Goal: Transaction & Acquisition: Purchase product/service

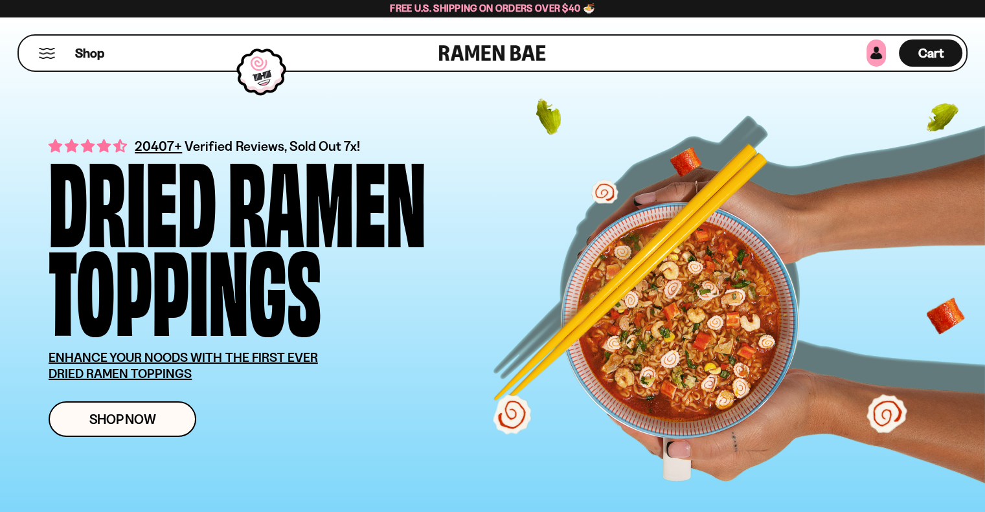
click at [878, 47] on link at bounding box center [875, 53] width 19 height 27
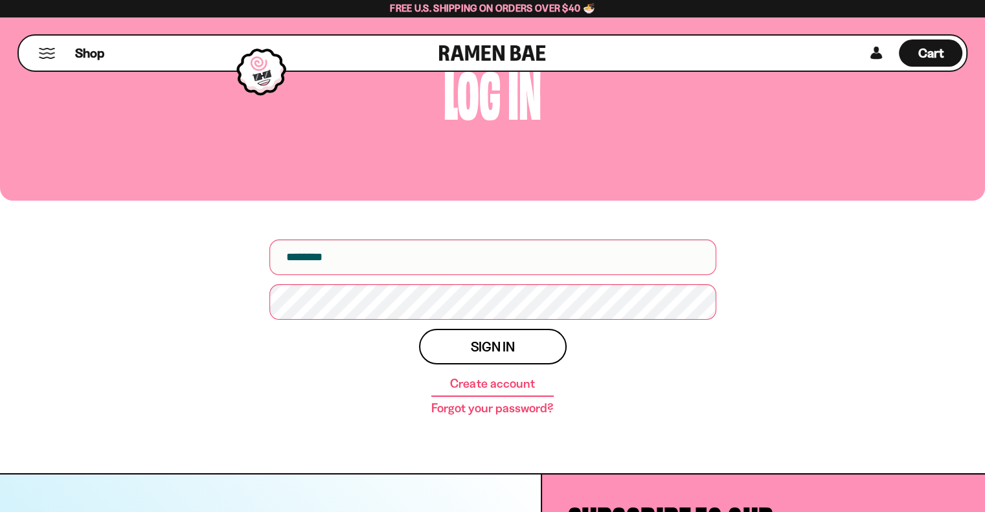
scroll to position [17, 0]
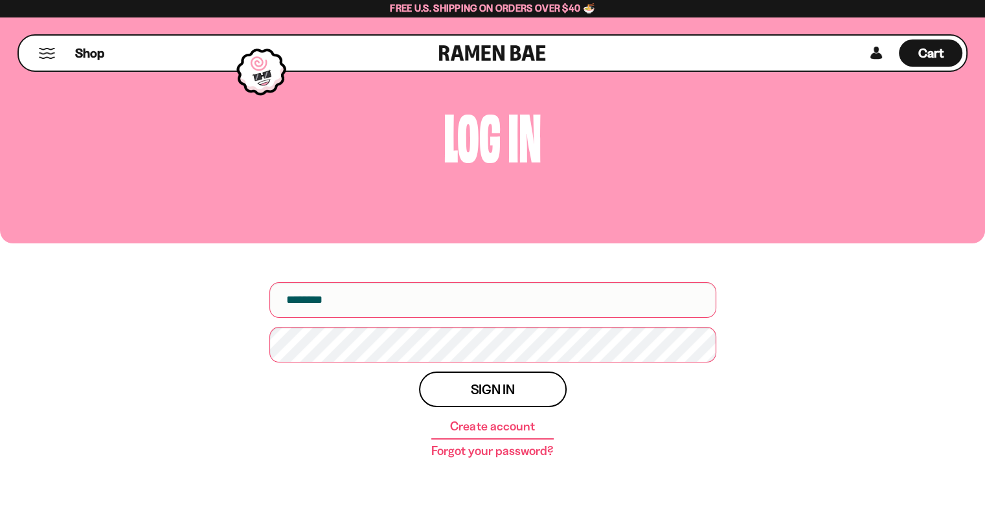
click at [503, 427] on link "Create account" at bounding box center [492, 426] width 84 height 13
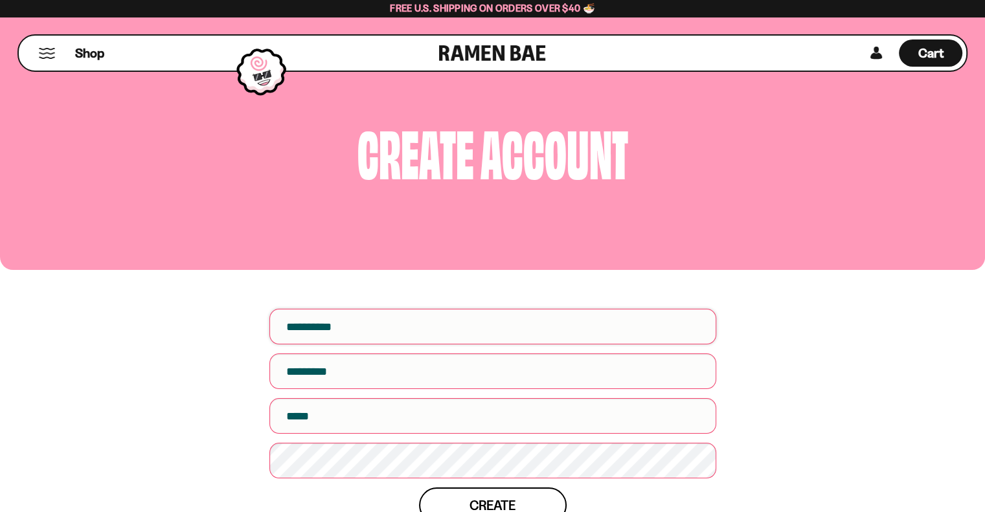
click at [494, 321] on input "First name" at bounding box center [492, 327] width 447 height 36
type input "****"
type input "*****"
type input "*"
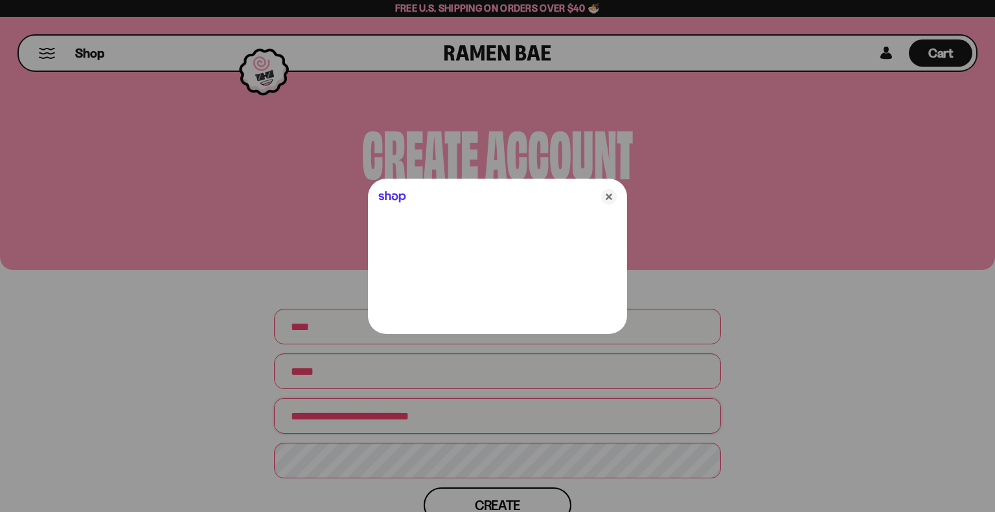
type input "**********"
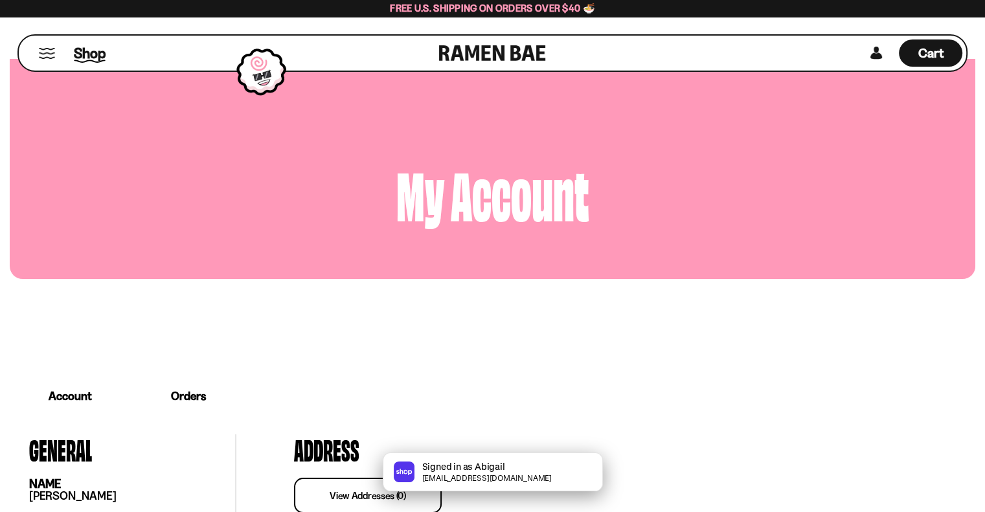
click at [93, 51] on span "Shop" at bounding box center [90, 52] width 32 height 19
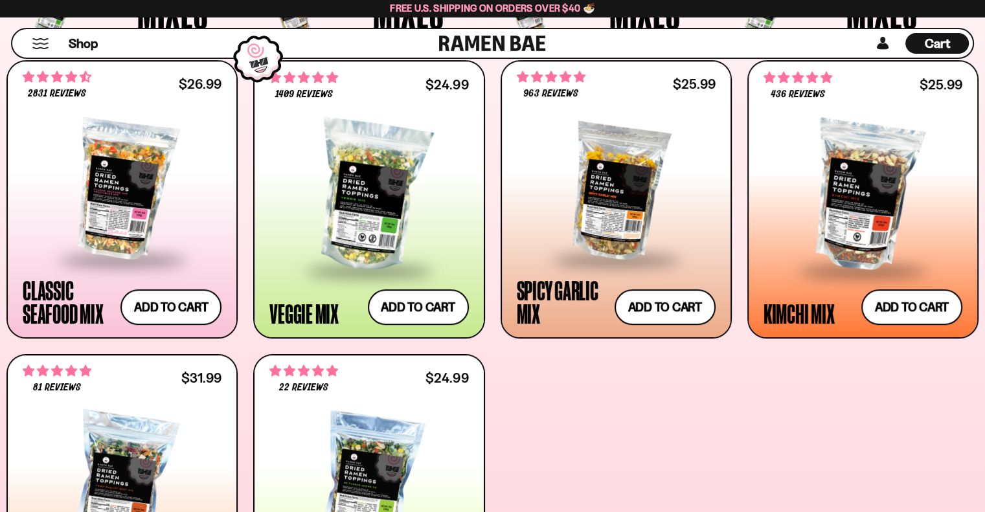
scroll to position [527, 0]
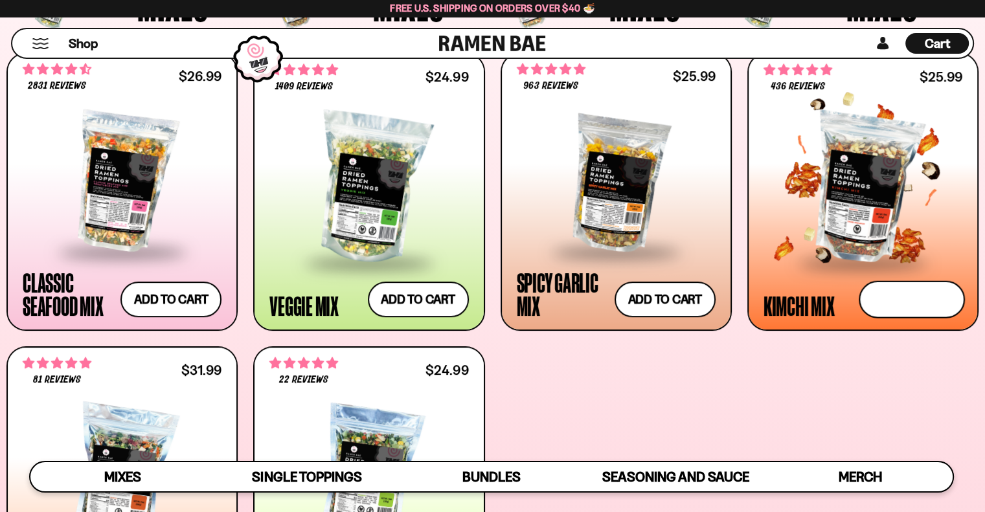
click at [881, 298] on button "Add to cart Add ― Regular price $25.99 Regular price Sale price $25.99 Unit pri…" at bounding box center [912, 300] width 106 height 38
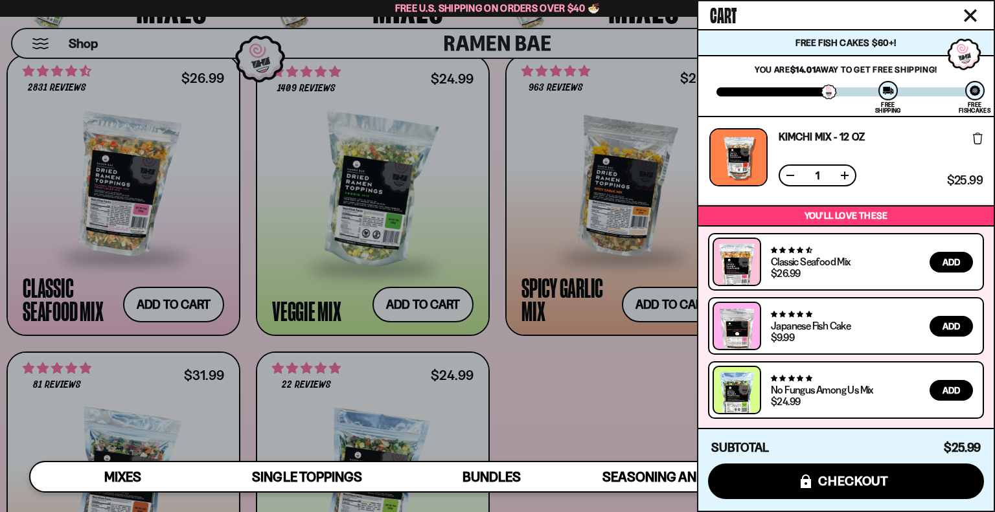
click at [946, 329] on span "Add" at bounding box center [950, 326] width 17 height 9
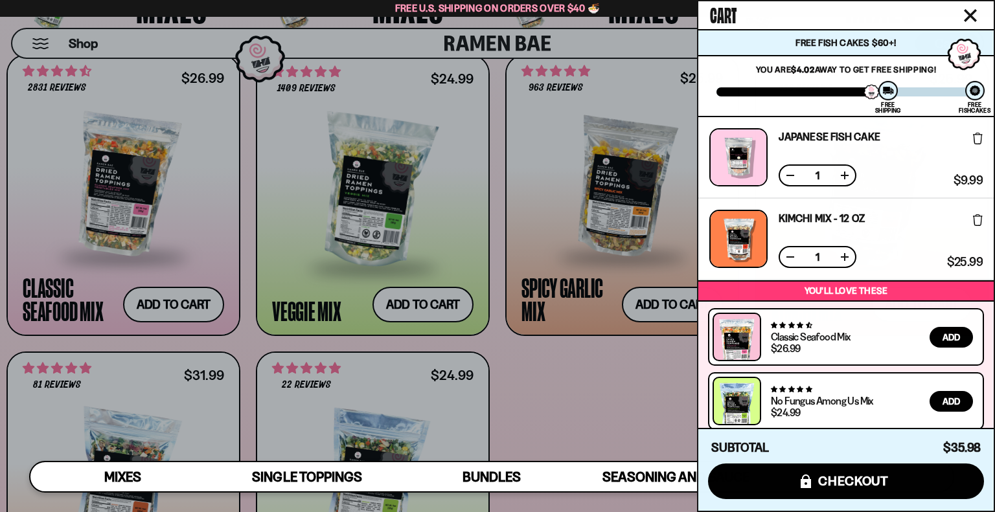
click at [847, 176] on button at bounding box center [844, 175] width 13 height 13
click at [846, 255] on button at bounding box center [844, 257] width 13 height 13
click at [583, 362] on div at bounding box center [497, 256] width 995 height 512
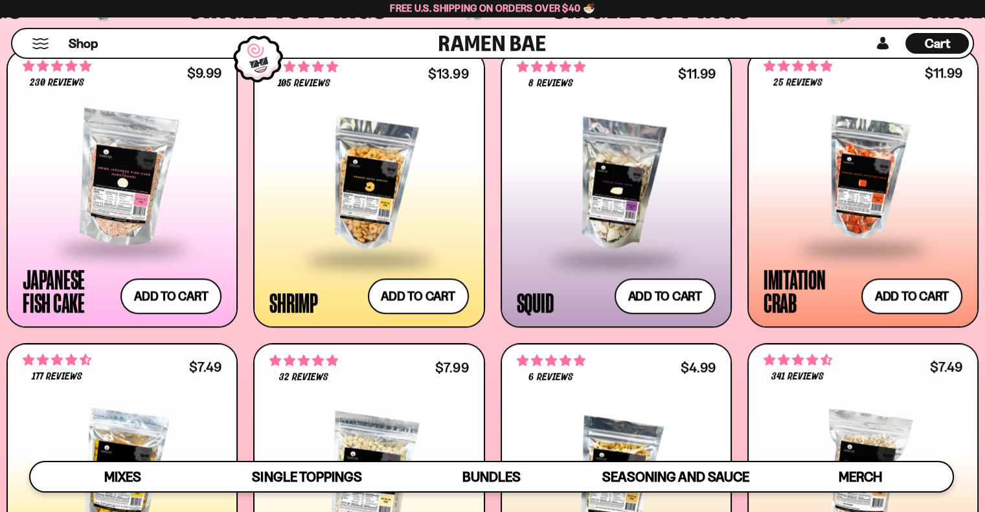
scroll to position [69, 0]
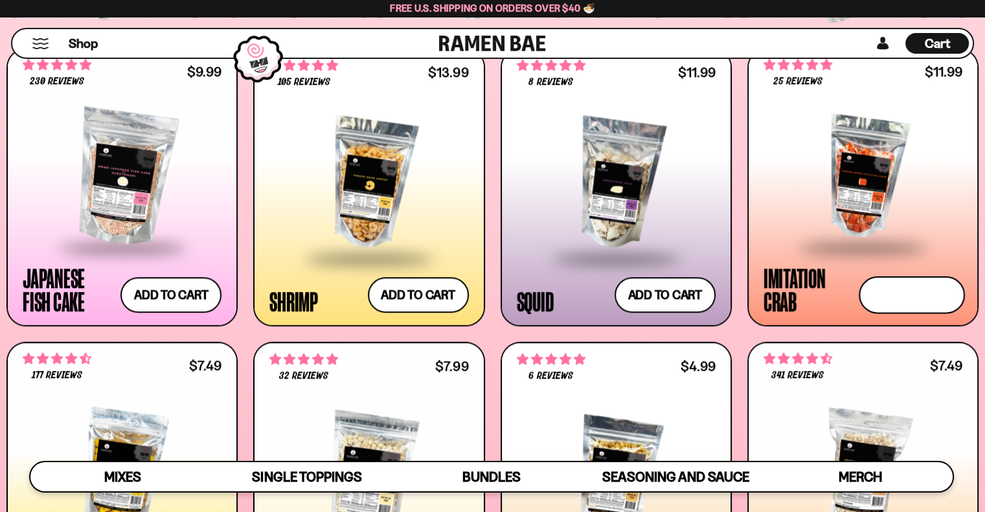
click at [901, 297] on button "Add to cart Add ― Regular price $11.99 Regular price Sale price $11.99 Unit pri…" at bounding box center [912, 296] width 106 height 38
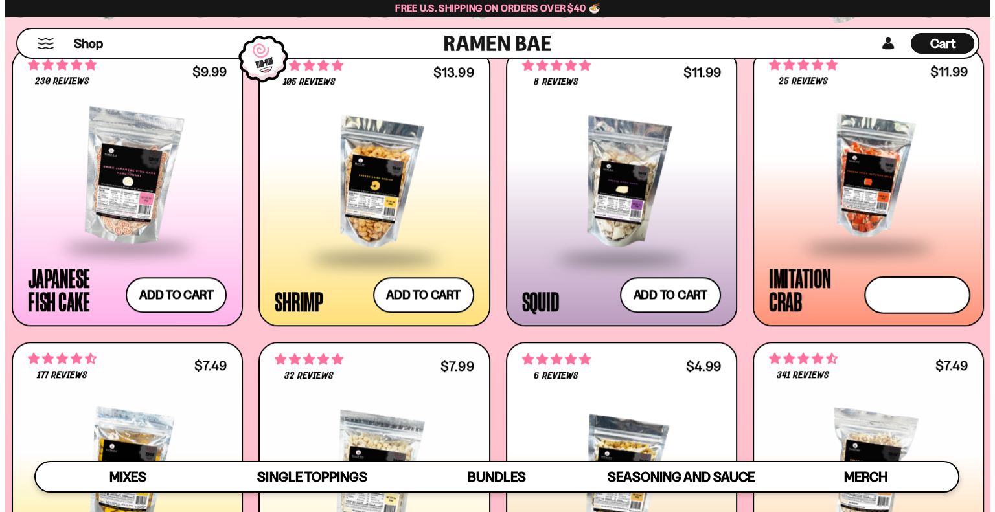
scroll to position [1219, 0]
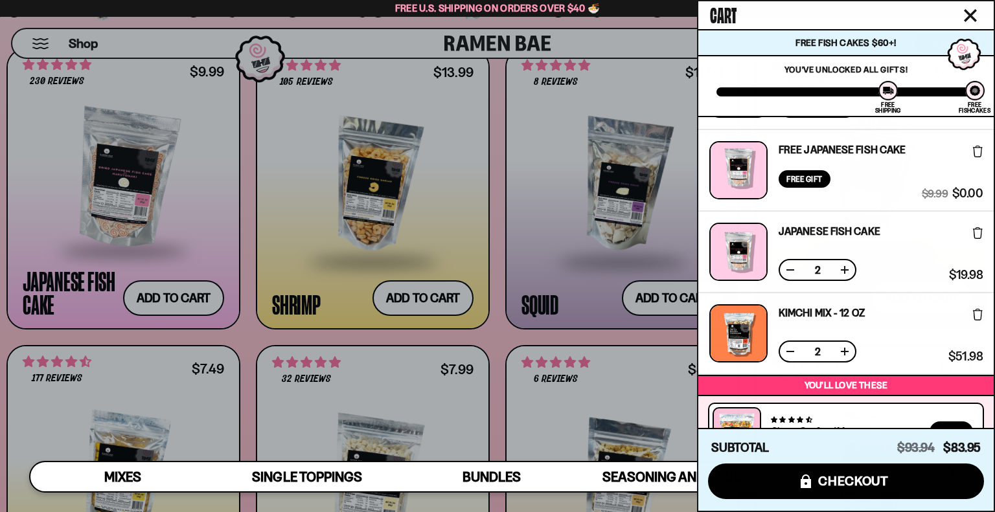
click at [962, 19] on button "Close cart" at bounding box center [969, 15] width 19 height 19
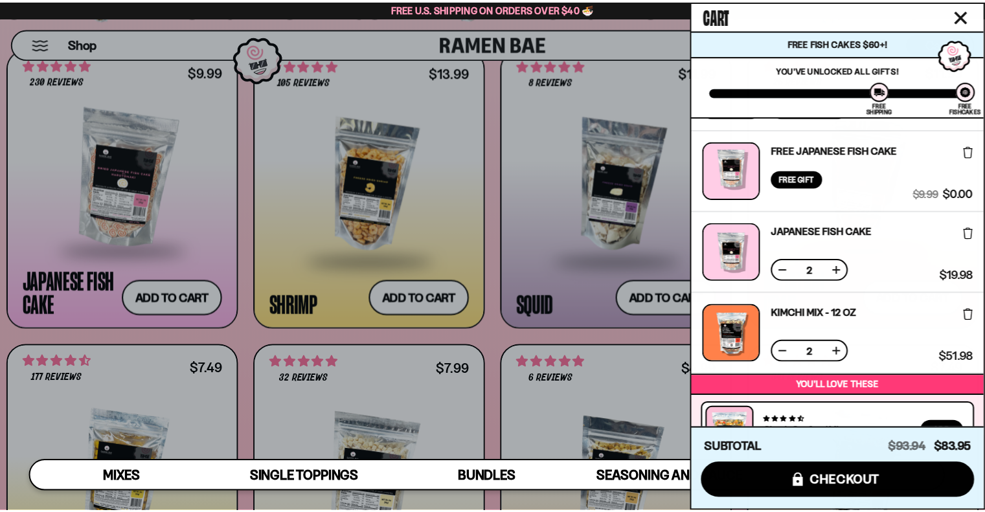
scroll to position [1211, 0]
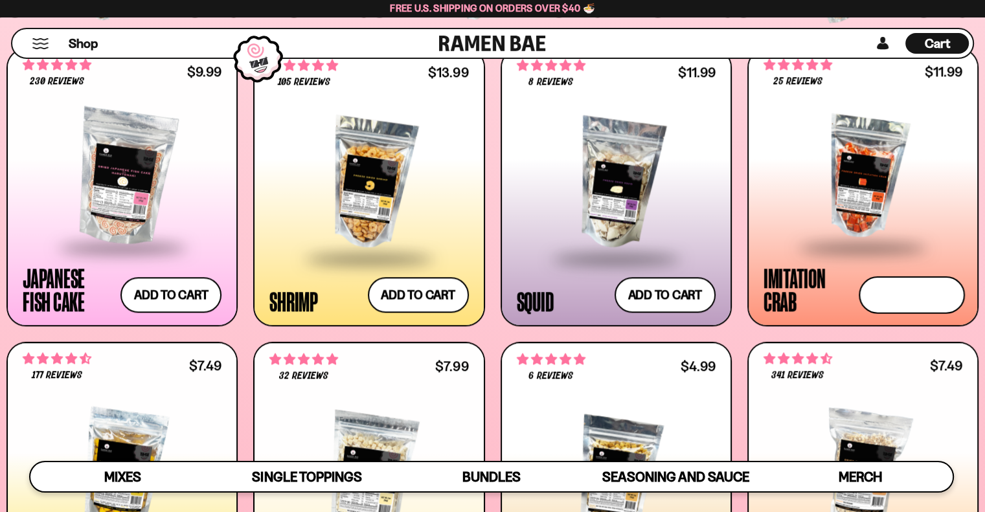
click at [901, 286] on button "Add to cart Add ― Regular price $11.99 Regular price Sale price $11.99 Unit pri…" at bounding box center [912, 296] width 106 height 38
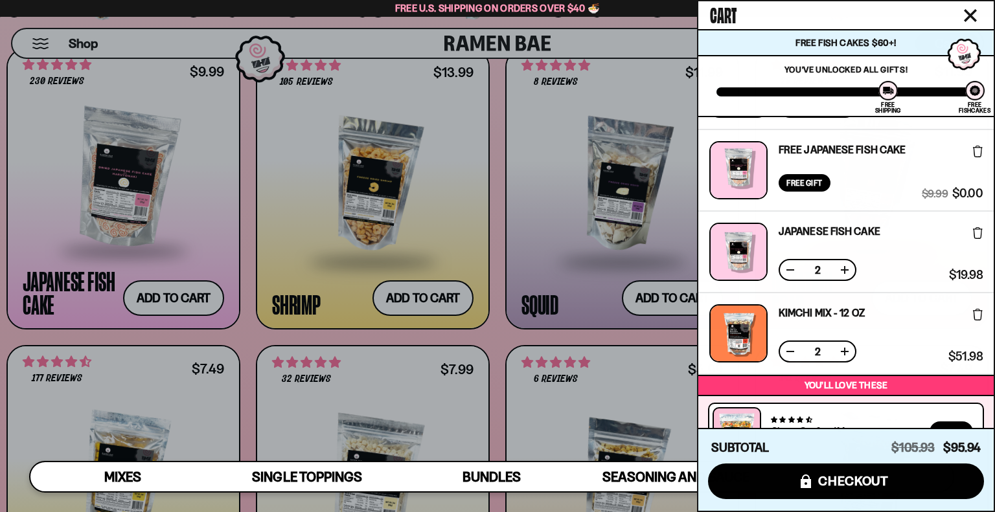
scroll to position [234, 0]
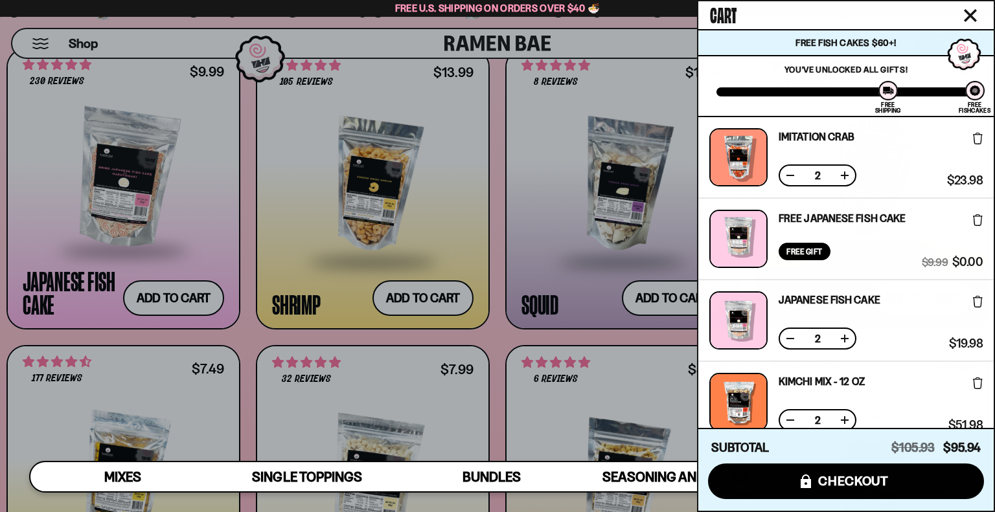
click at [790, 174] on button at bounding box center [790, 175] width 13 height 13
click at [965, 23] on button "Close cart" at bounding box center [969, 15] width 19 height 19
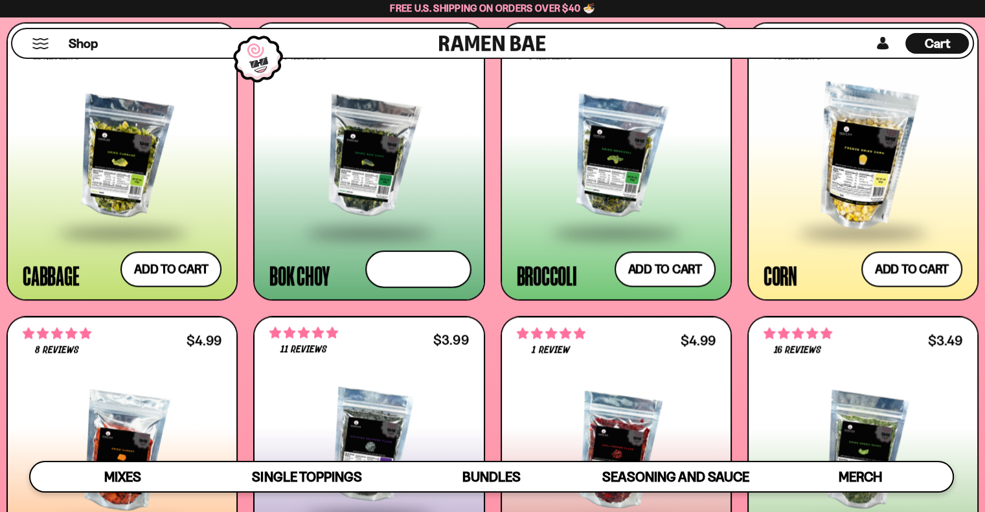
click at [422, 266] on button "Add to cart Add ― Regular price $5.49 Regular price Sale price $5.49 Unit price…" at bounding box center [418, 270] width 106 height 38
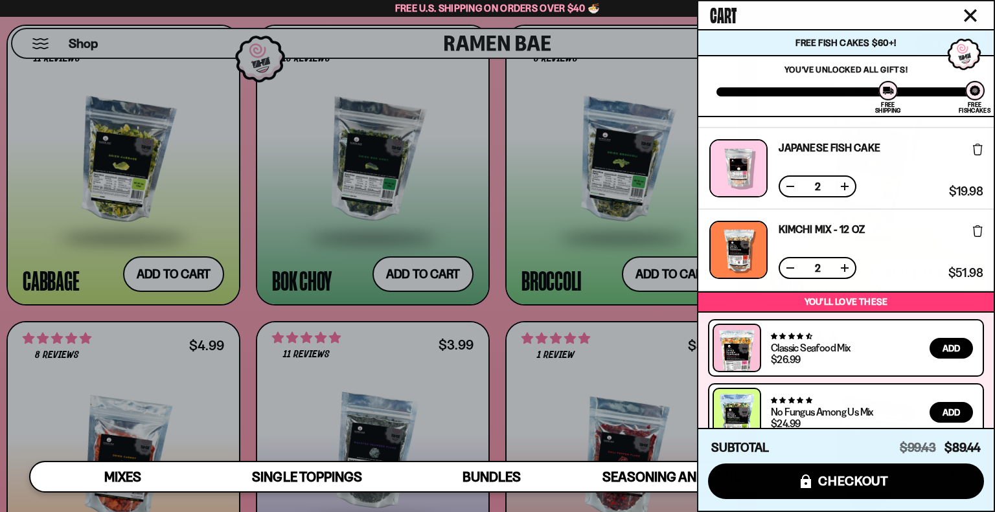
click at [474, 313] on div at bounding box center [497, 256] width 995 height 512
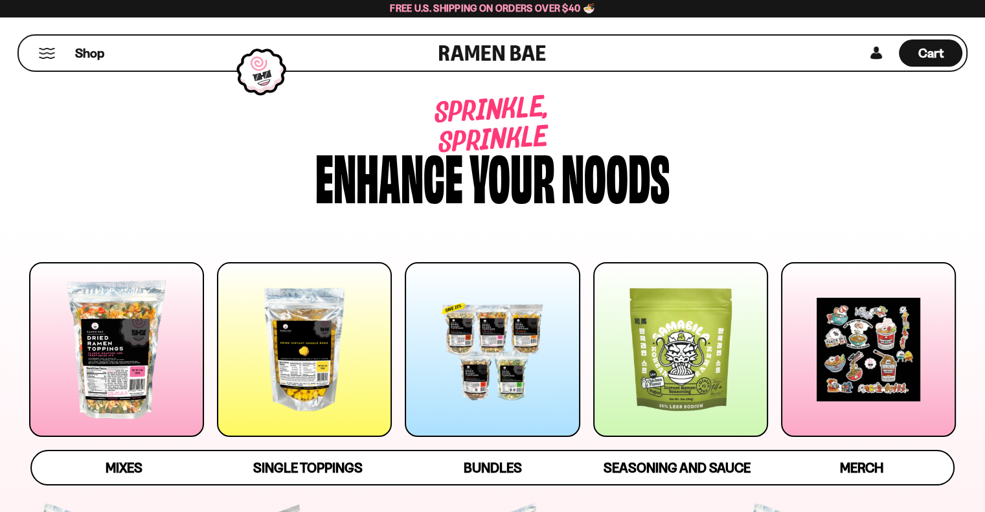
click at [935, 53] on span "Cart" at bounding box center [930, 53] width 25 height 16
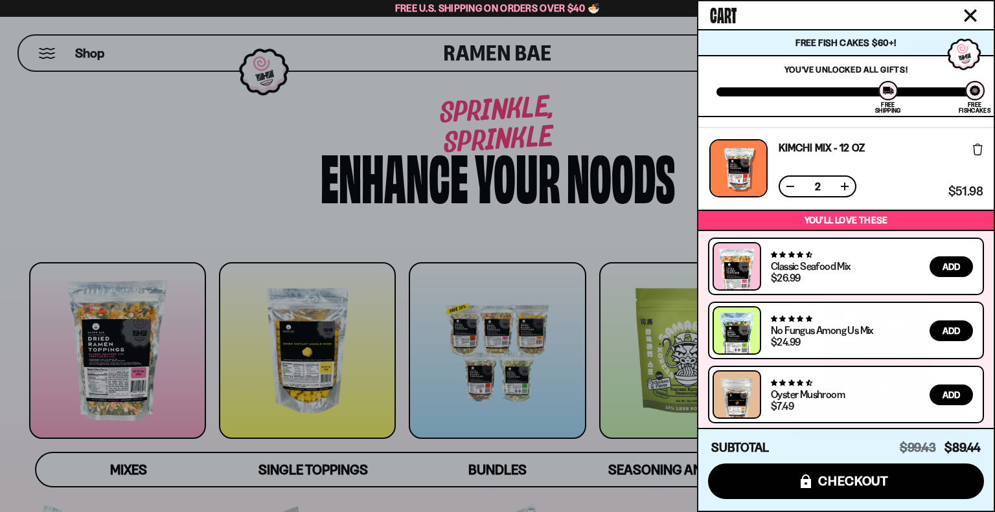
scroll to position [0, 0]
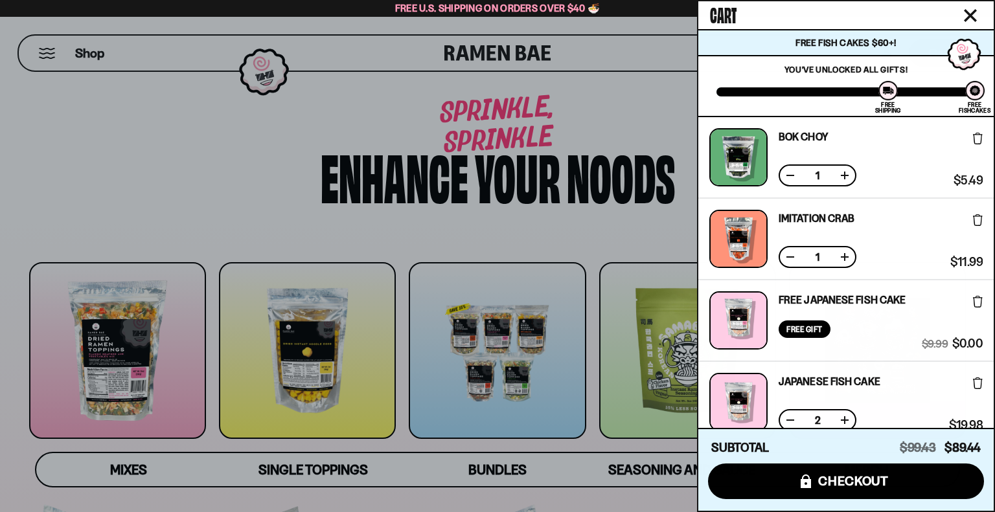
click at [791, 176] on button at bounding box center [790, 175] width 13 height 13
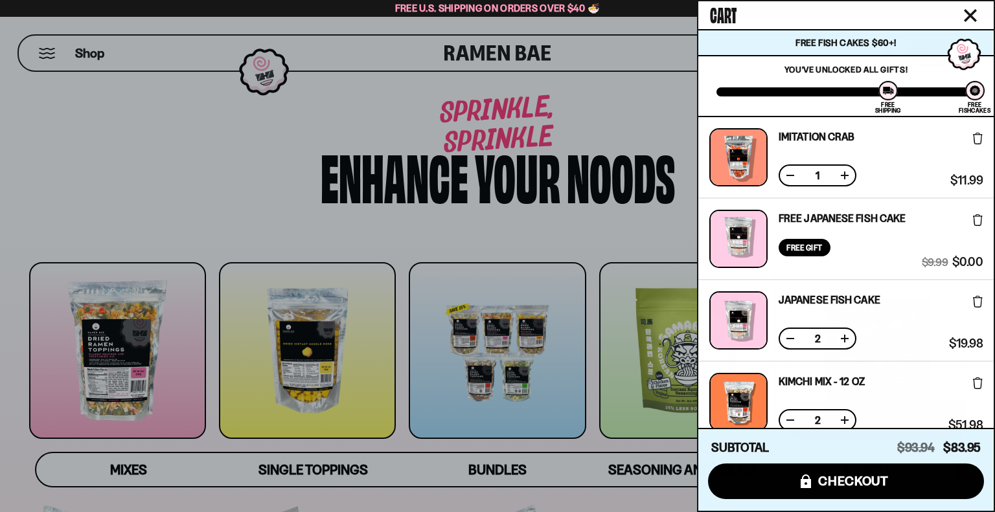
click at [835, 256] on div "Free Japanese Fish Cake Free Gift Subscription: 1" at bounding box center [841, 239] width 127 height 58
click at [790, 177] on button at bounding box center [790, 175] width 13 height 13
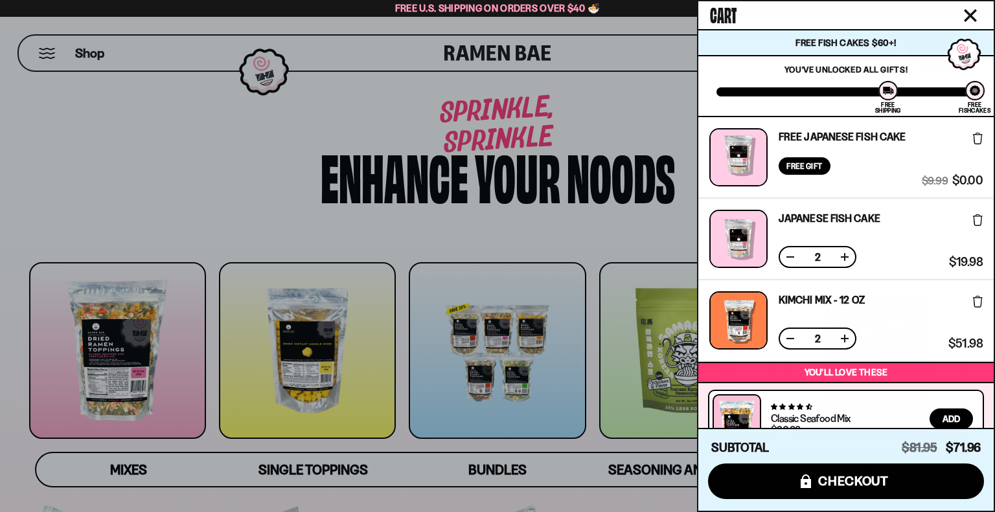
click at [792, 336] on button at bounding box center [790, 338] width 13 height 13
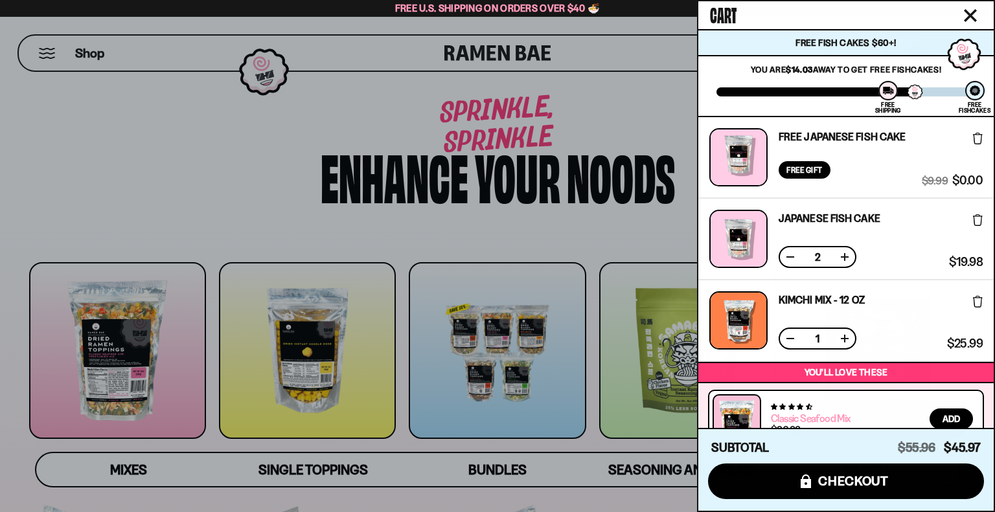
click at [849, 412] on link "Classic Seafood Mix" at bounding box center [811, 418] width 80 height 13
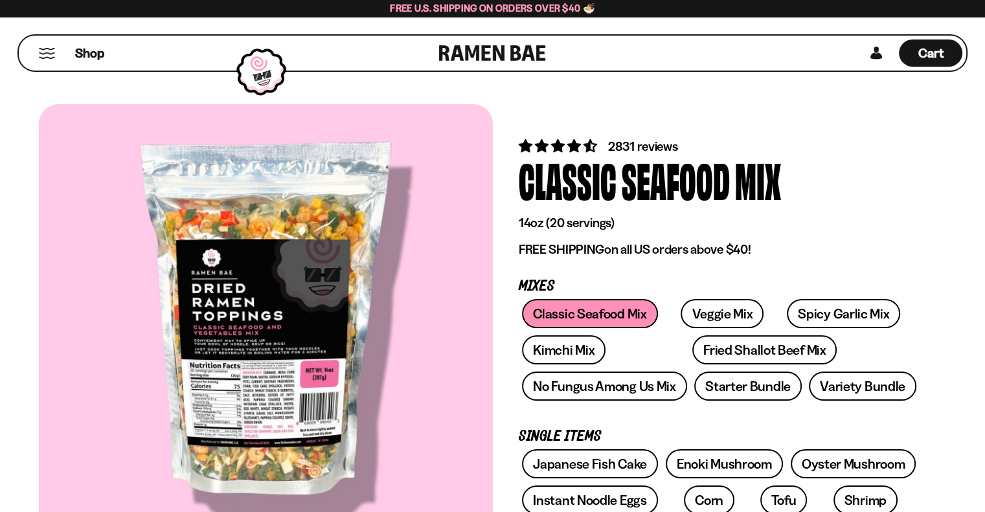
click at [922, 60] on span "Cart" at bounding box center [930, 53] width 25 height 16
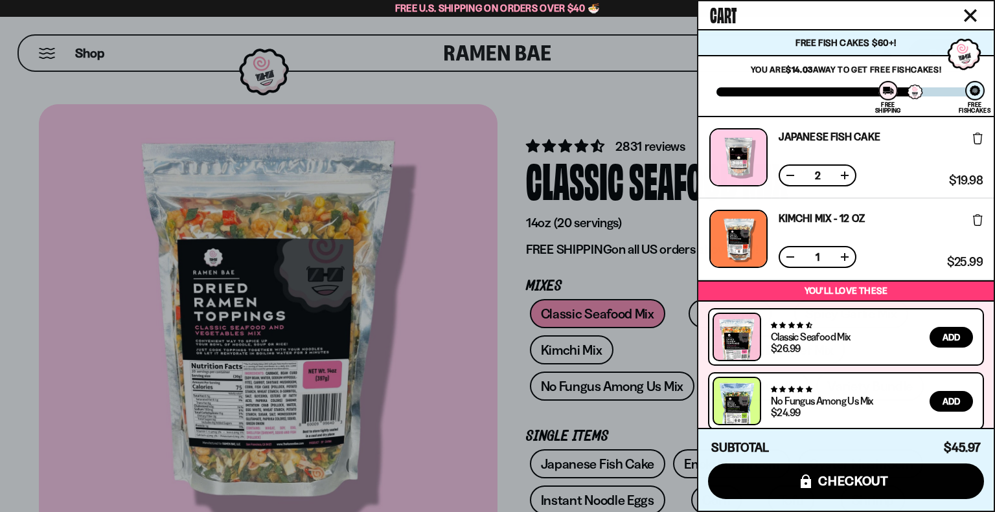
click at [844, 256] on button at bounding box center [844, 257] width 13 height 13
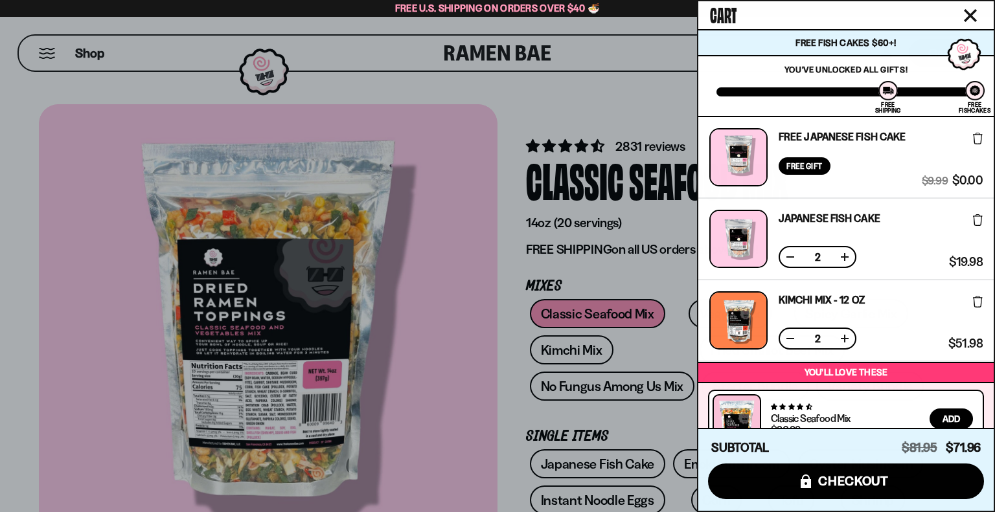
click at [545, 58] on div at bounding box center [497, 256] width 995 height 512
